Goal: Task Accomplishment & Management: Manage account settings

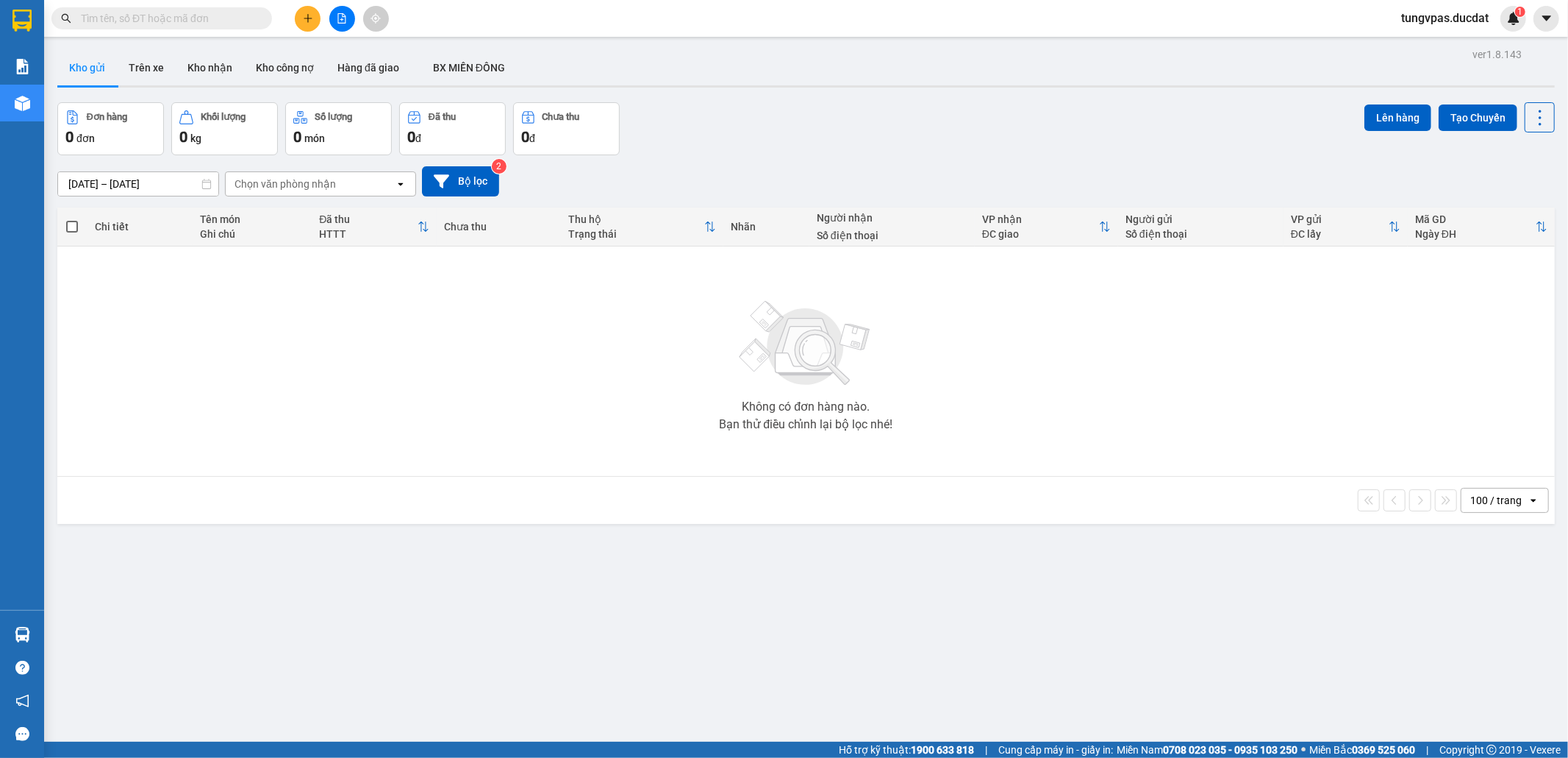
click at [1481, 16] on span "tungvpas.ducdat" at bounding box center [1445, 18] width 111 height 18
click at [1510, 14] on img at bounding box center [1514, 18] width 14 height 14
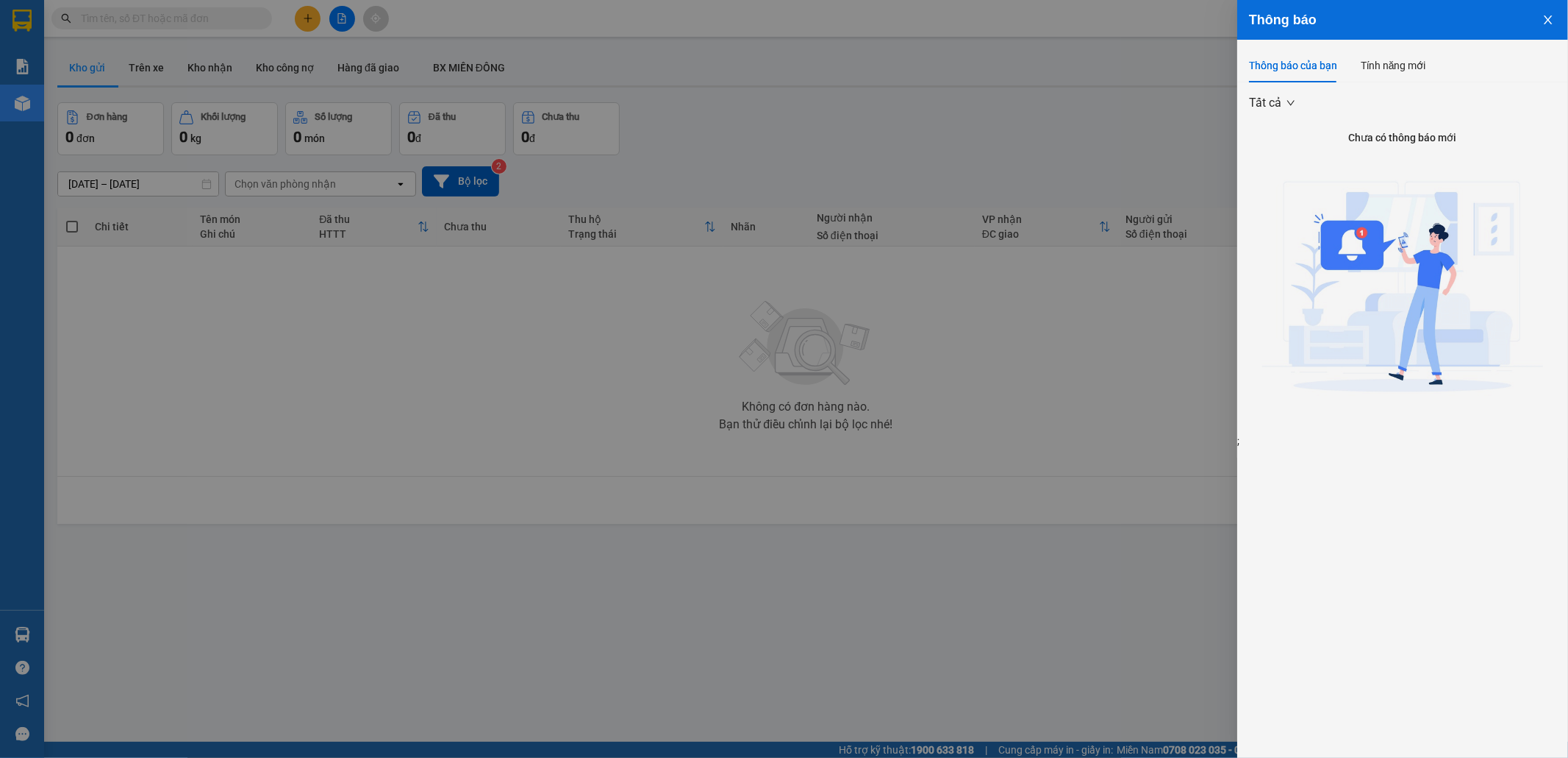
click at [1541, 18] on button "Close" at bounding box center [1549, 18] width 40 height 38
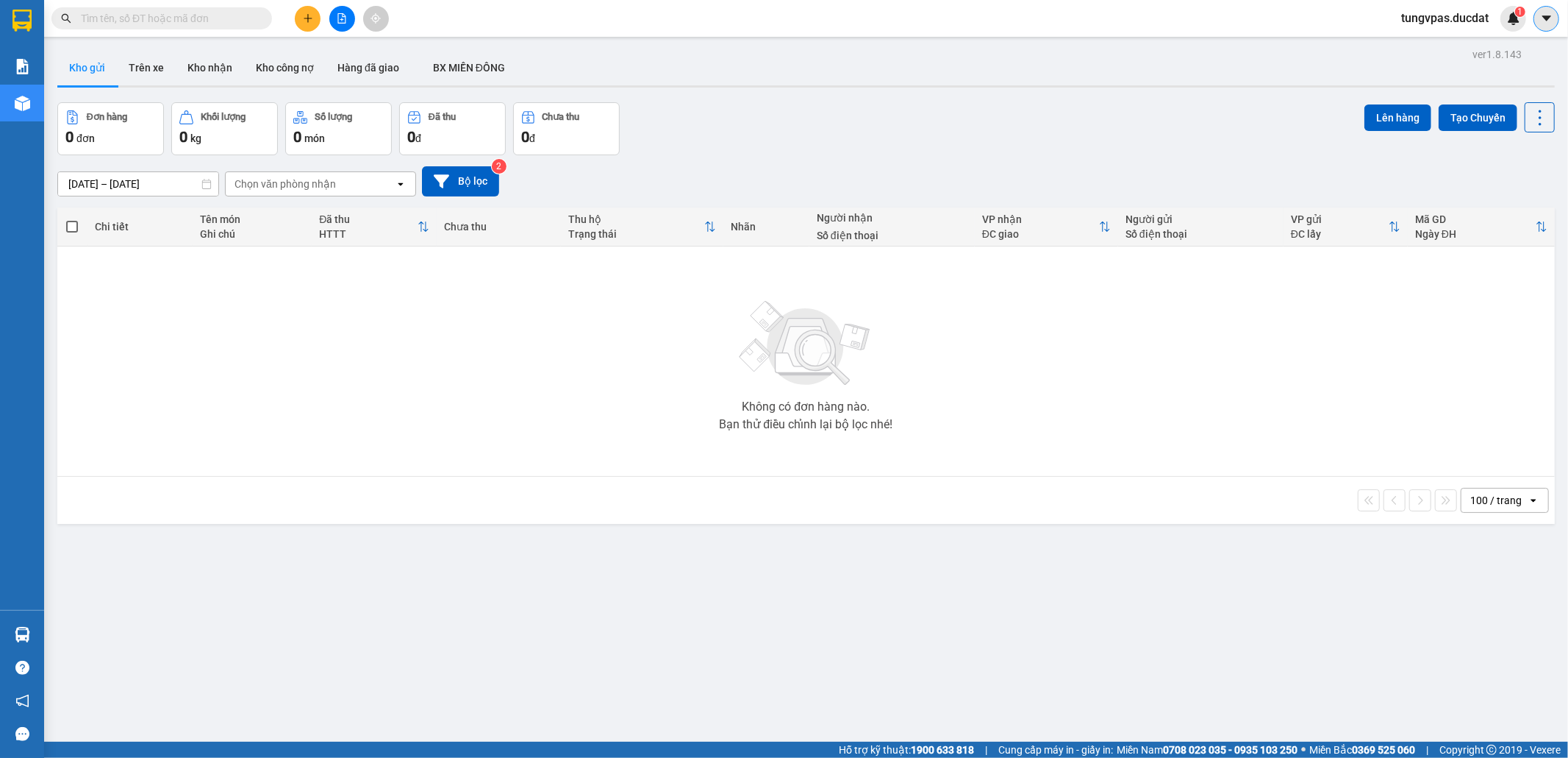
click at [1553, 18] on icon "caret-down" at bounding box center [1546, 18] width 14 height 14
click at [1422, 15] on span "tungvpas.ducdat" at bounding box center [1445, 18] width 111 height 18
click at [1560, 18] on div "tungvpas.ducdat 1" at bounding box center [1479, 18] width 179 height 26
click at [1551, 21] on icon "caret-down" at bounding box center [1546, 18] width 14 height 14
click at [1489, 58] on div "Cấu hình nhà xe" at bounding box center [1507, 55] width 74 height 16
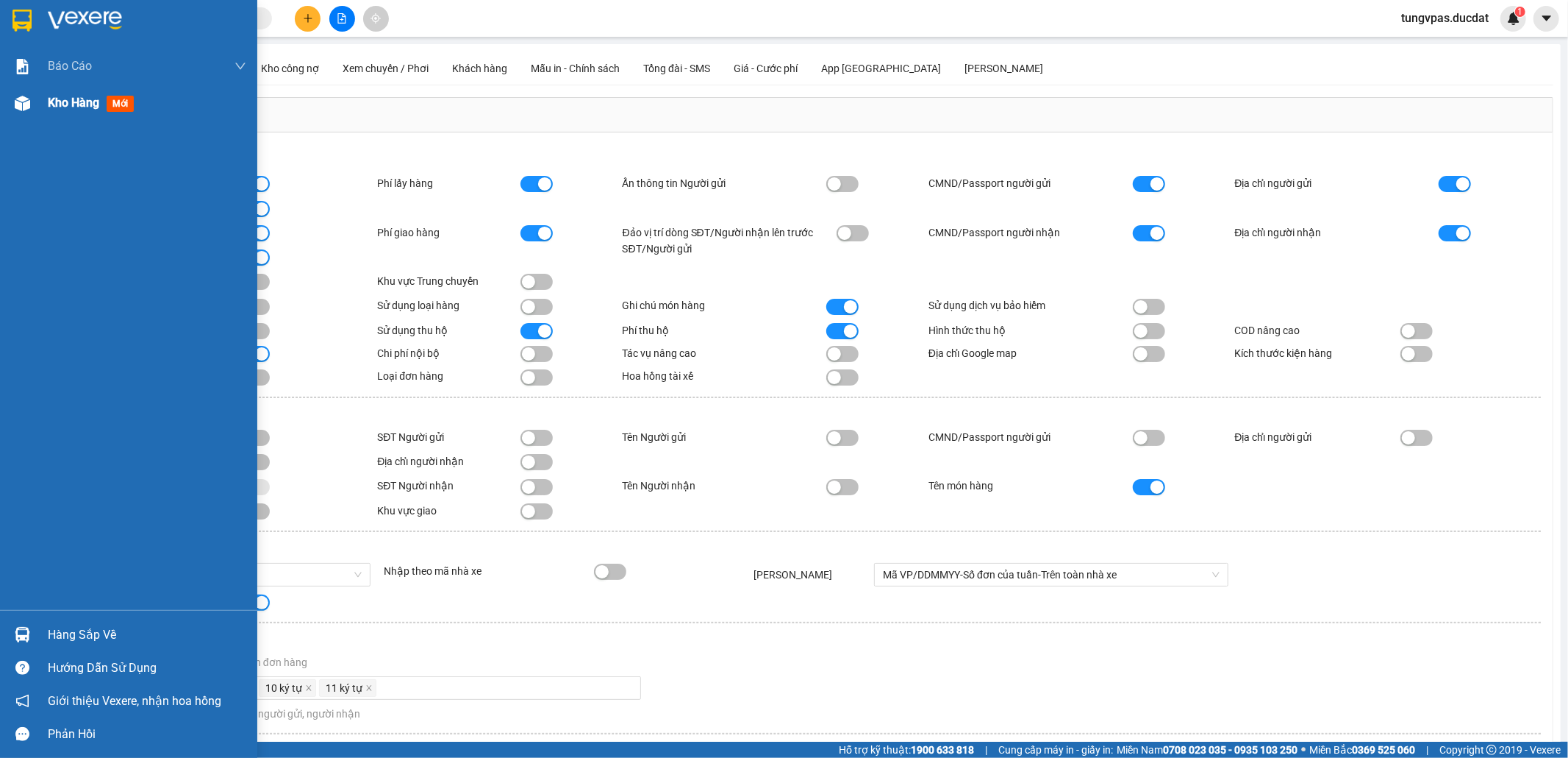
click at [49, 104] on span "Kho hàng" at bounding box center [74, 102] width 51 height 14
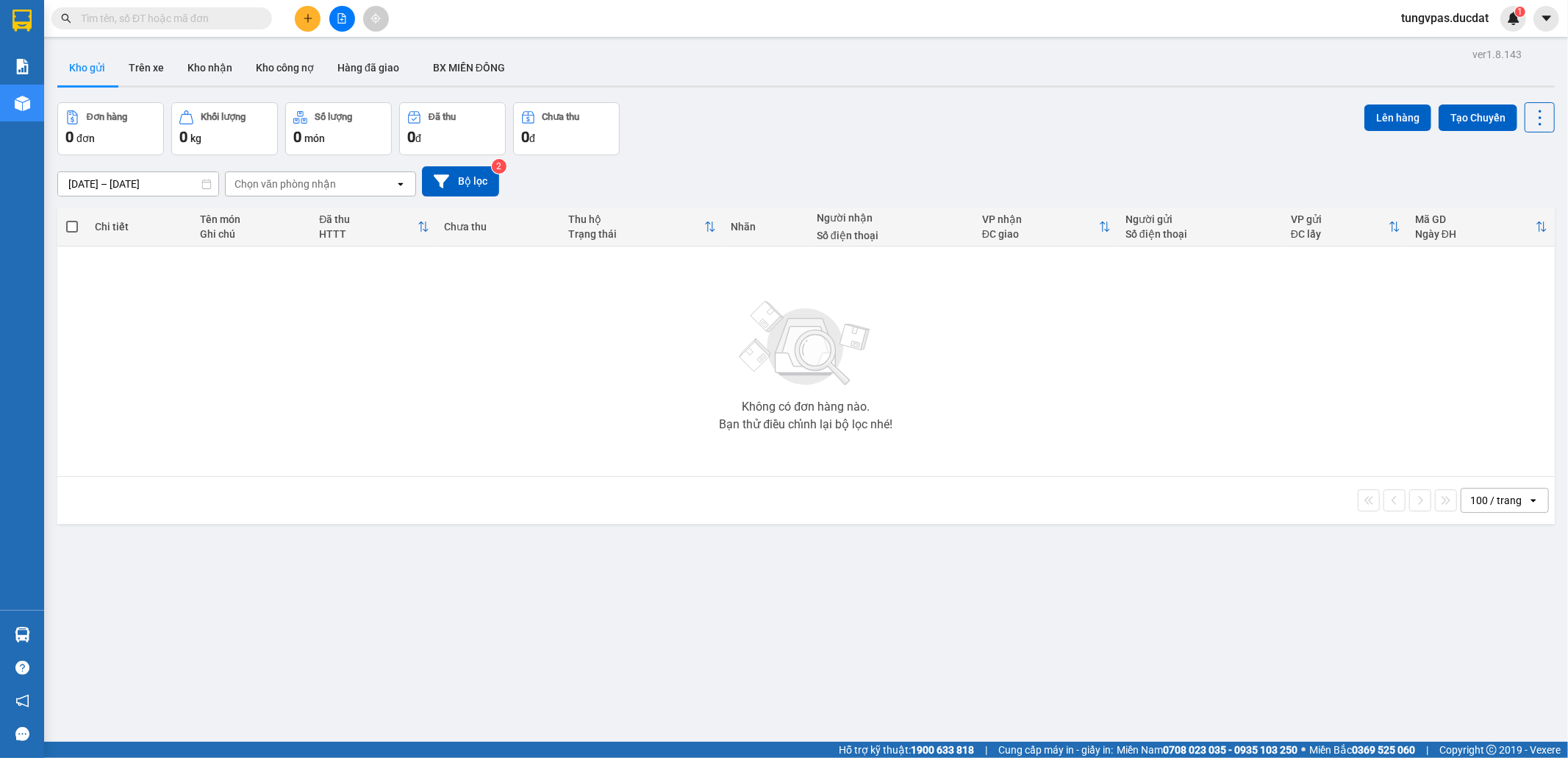
click at [1425, 18] on span "tungvpas.ducdat" at bounding box center [1445, 18] width 111 height 18
